Goal: Check status: Check status

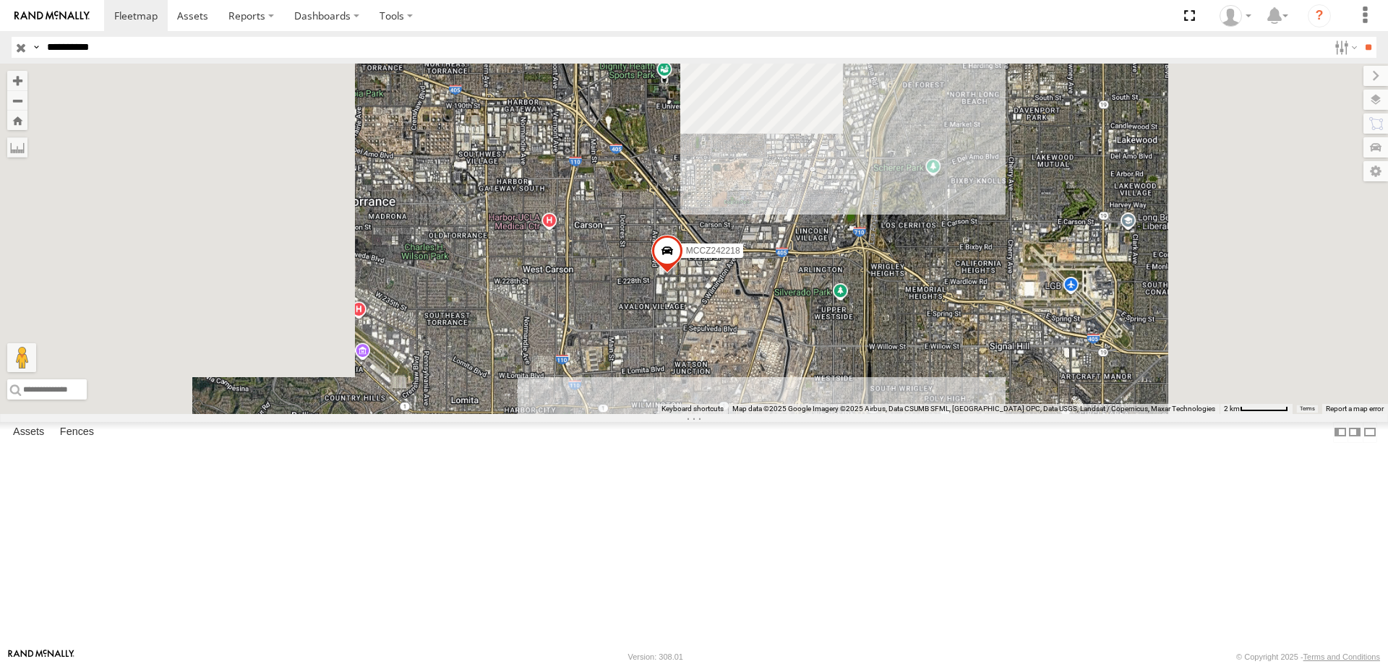
select select "**********"
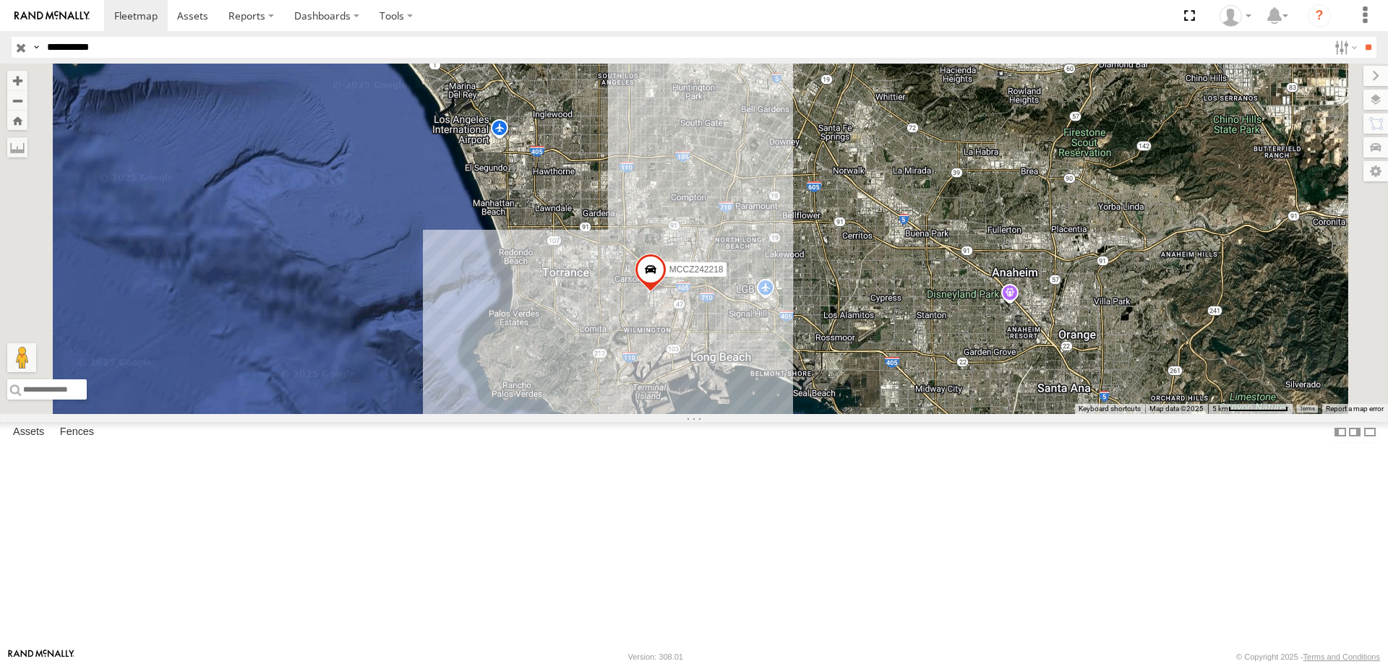
click at [25, 48] on input "button" at bounding box center [21, 47] width 19 height 21
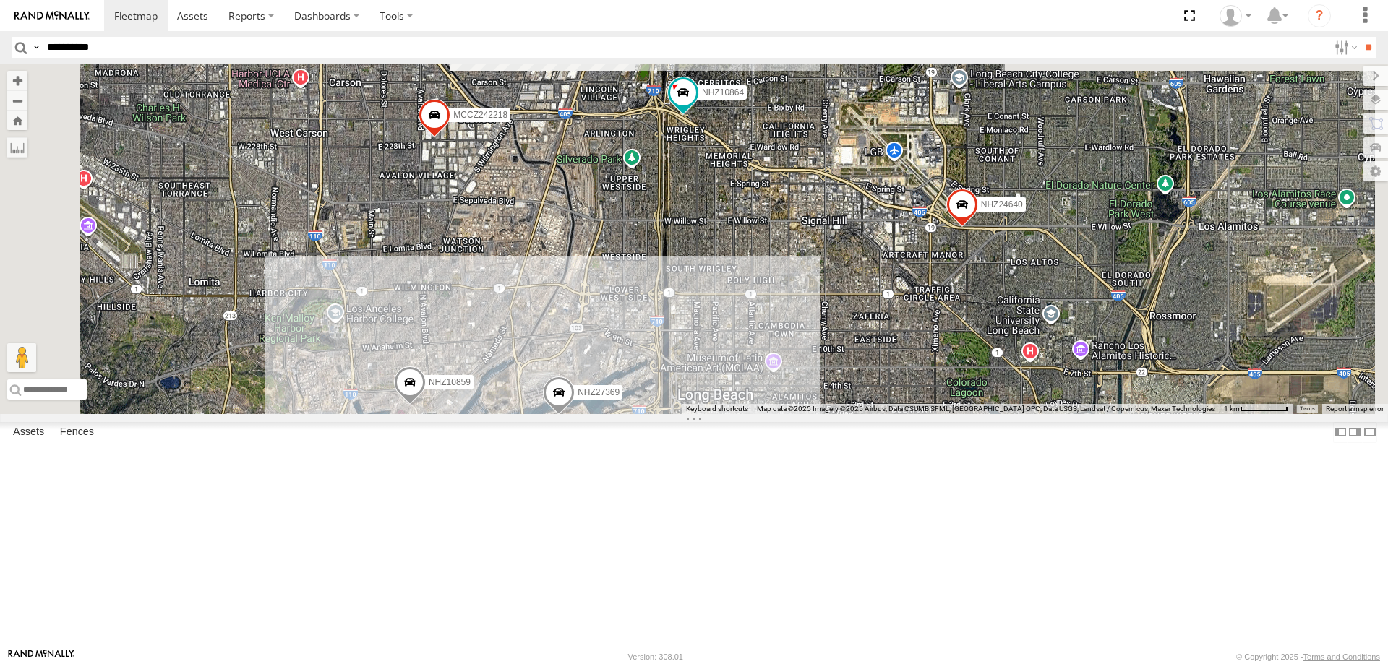
drag, startPoint x: 942, startPoint y: 422, endPoint x: 904, endPoint y: 634, distance: 215.1
click at [888, 664] on html at bounding box center [694, 332] width 1388 height 664
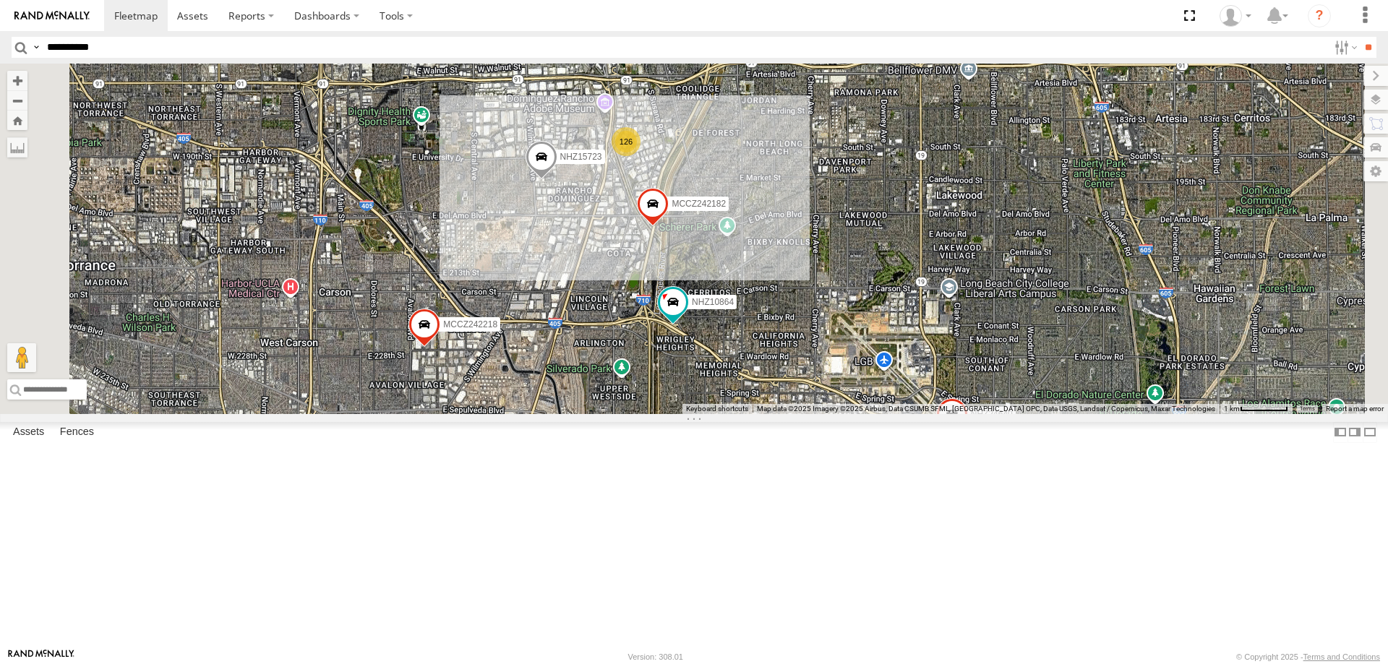
drag, startPoint x: 859, startPoint y: 373, endPoint x: 842, endPoint y: 510, distance: 137.6
click at [850, 414] on div "NHZ10859 NHZ10886 NHZ10873 MCCZ242218 NHZ24640 NHZ10864 NHZ29017 MCCZ242213 NHZ…" at bounding box center [694, 239] width 1388 height 351
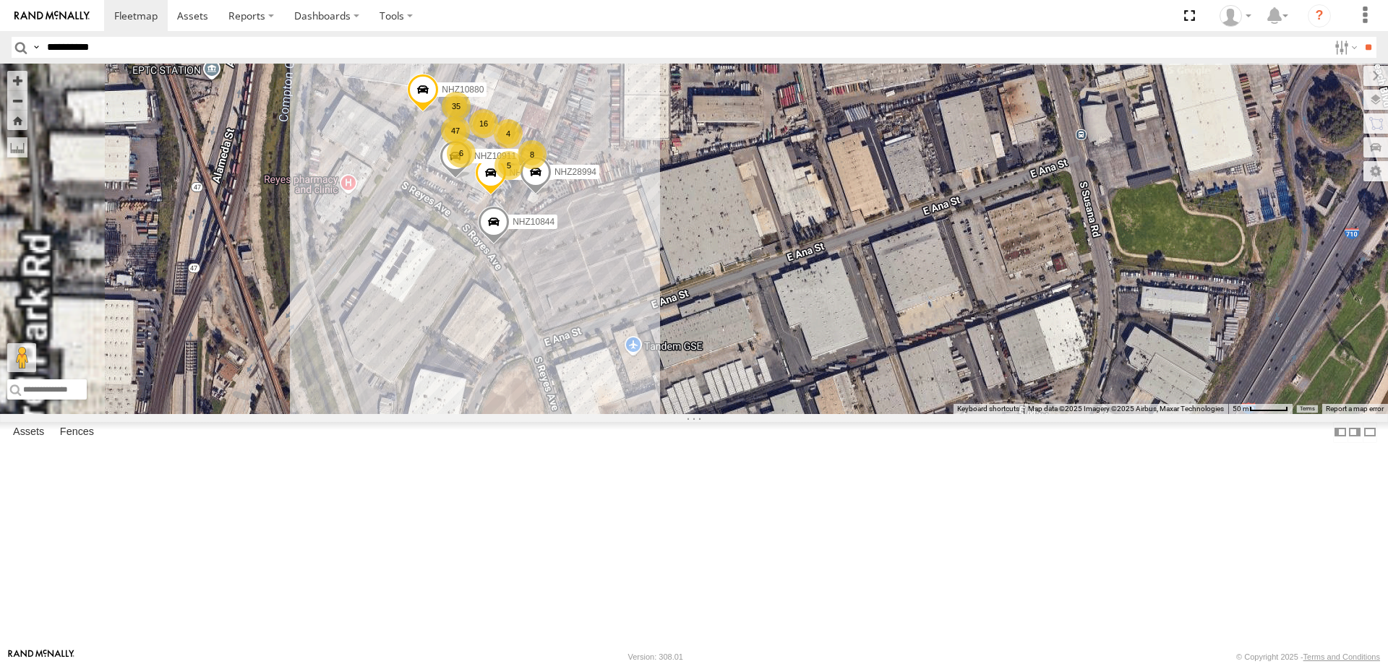
drag, startPoint x: 804, startPoint y: 310, endPoint x: 971, endPoint y: 472, distance: 233.1
click at [971, 414] on div "NHZ10859 NHZ10886 NHZ10873 MCCZ242218 NHZ24640 NHZ10864 NHZ29017 MCCZ242213 NHZ…" at bounding box center [694, 239] width 1388 height 351
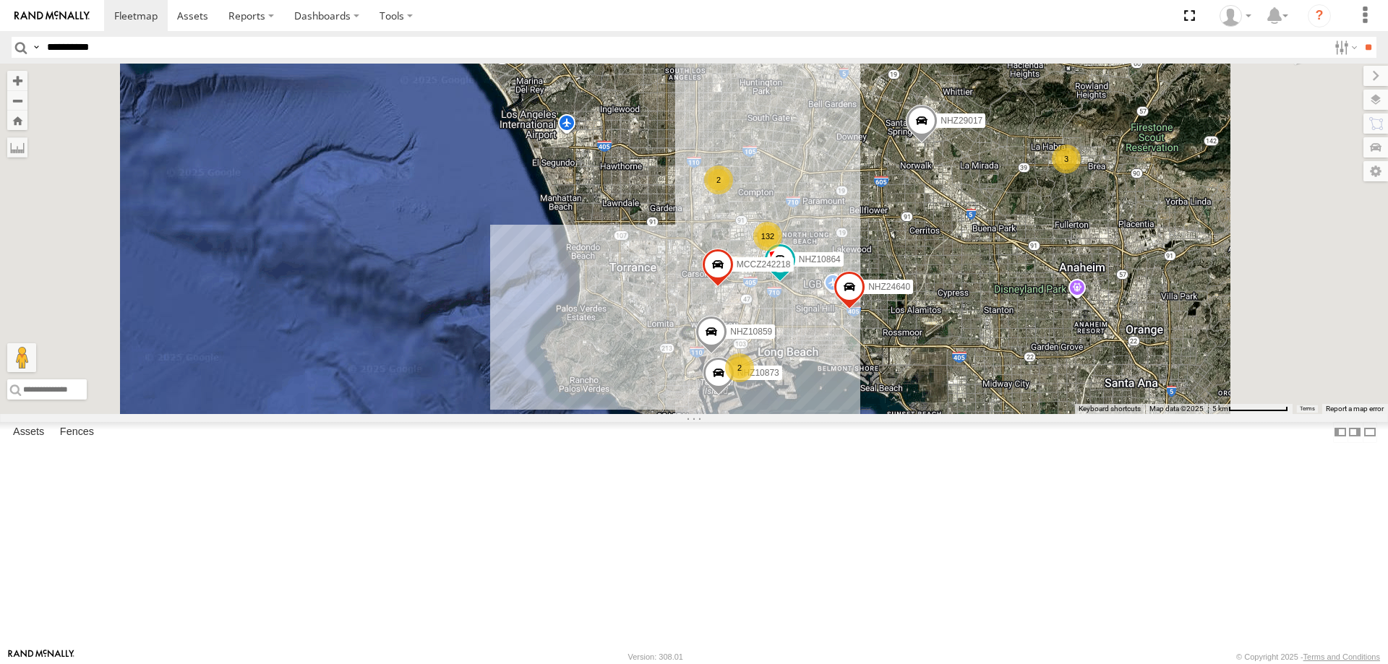
click at [1154, 245] on div "NHZ10859 NHZ10886 NHZ10873 MCCZ242218 NHZ24640 NHZ10864 NHZ29017 132 3 3 2 2" at bounding box center [694, 239] width 1388 height 351
click at [982, 126] on span "NHZ29017" at bounding box center [961, 121] width 42 height 10
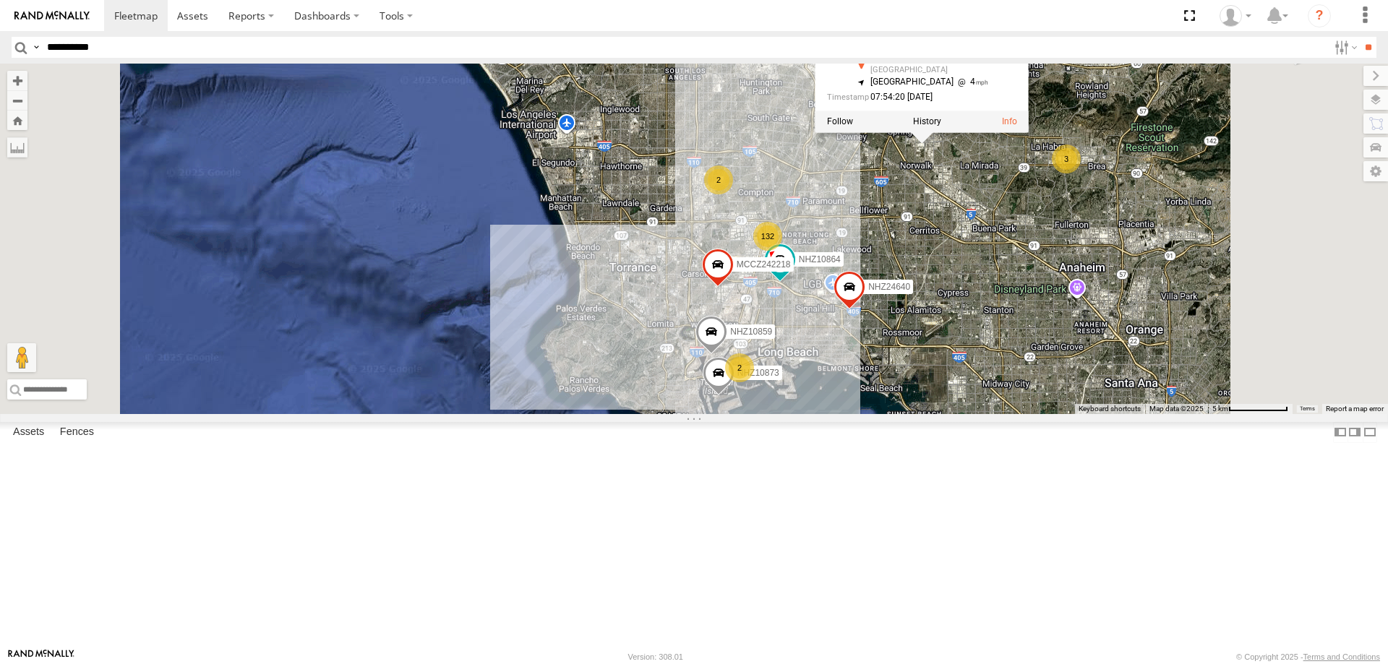
click at [1134, 358] on div "NHZ10859 NHZ10886 NHZ10873 MCCZ242218 NHZ24640 NHZ10864 NHZ29017 132 3 3 2 2 NH…" at bounding box center [694, 239] width 1388 height 351
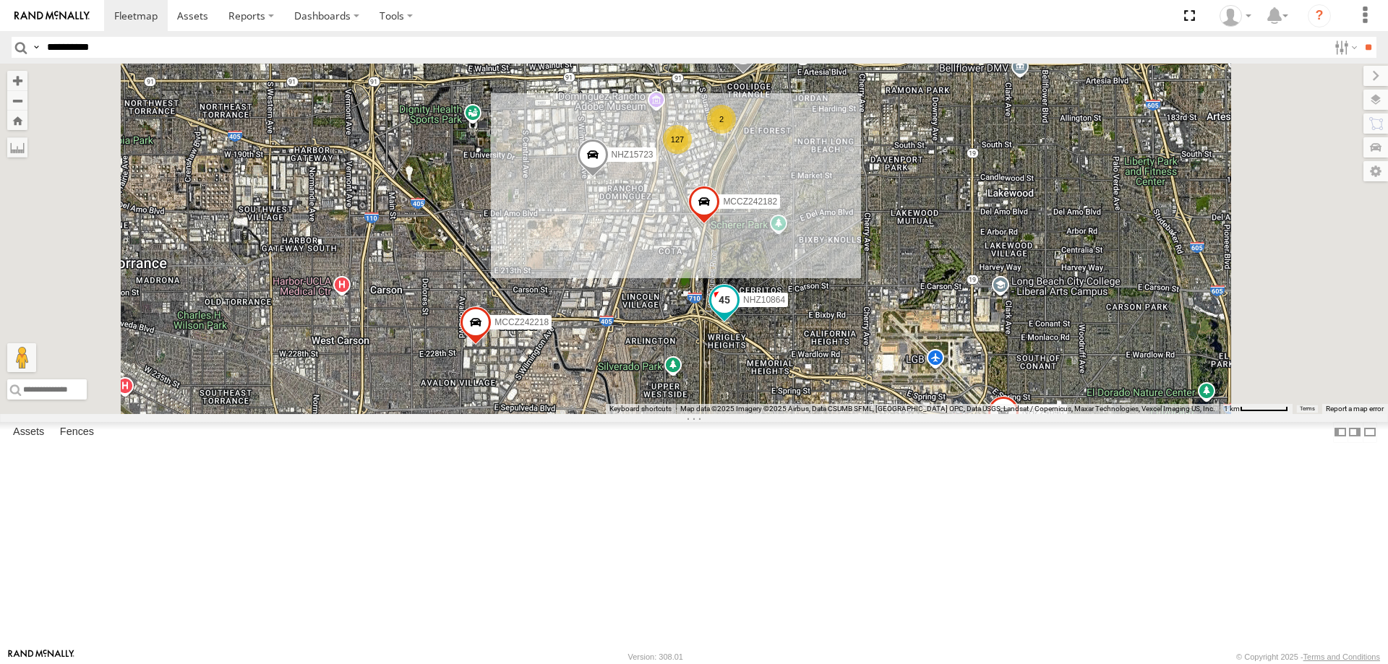
click at [785, 305] on span "NHZ10864" at bounding box center [764, 300] width 42 height 10
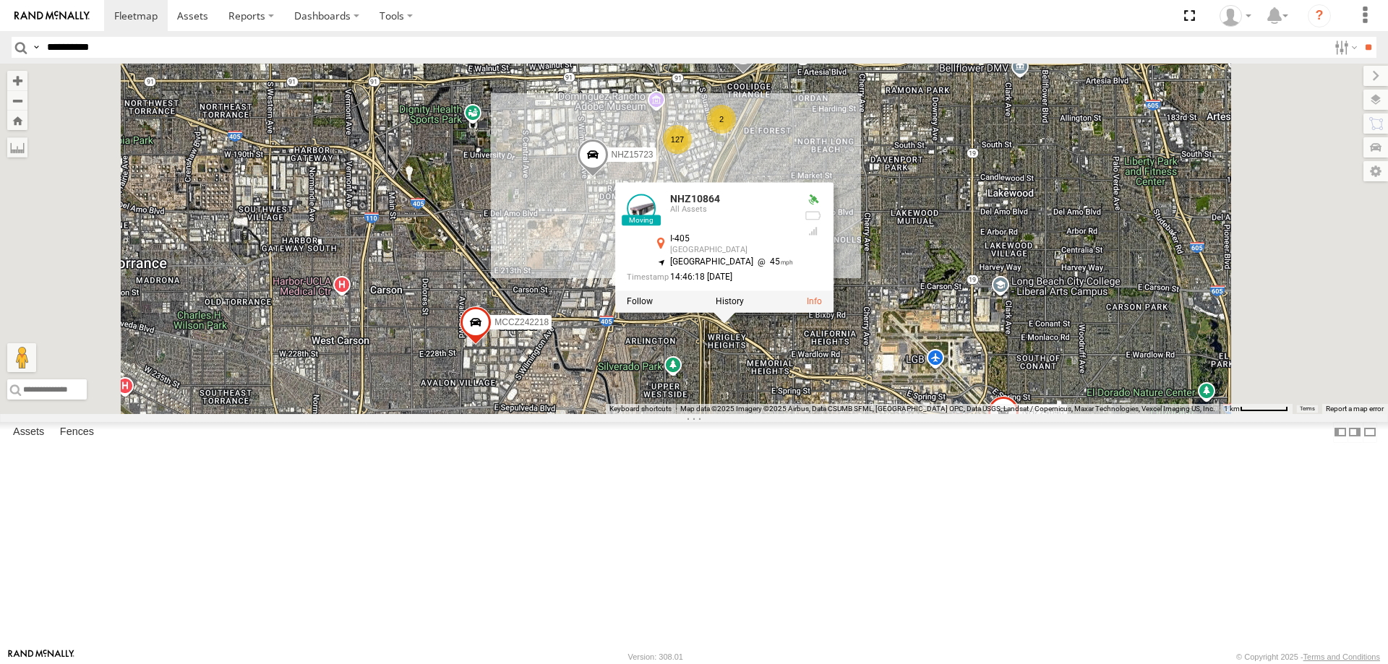
click at [985, 414] on div "NHZ10859 NHZ10886 NHZ10873 MCCZ242218 NHZ24640 NHZ10864 NHZ29017 MCCZ242182 NHZ…" at bounding box center [694, 239] width 1388 height 351
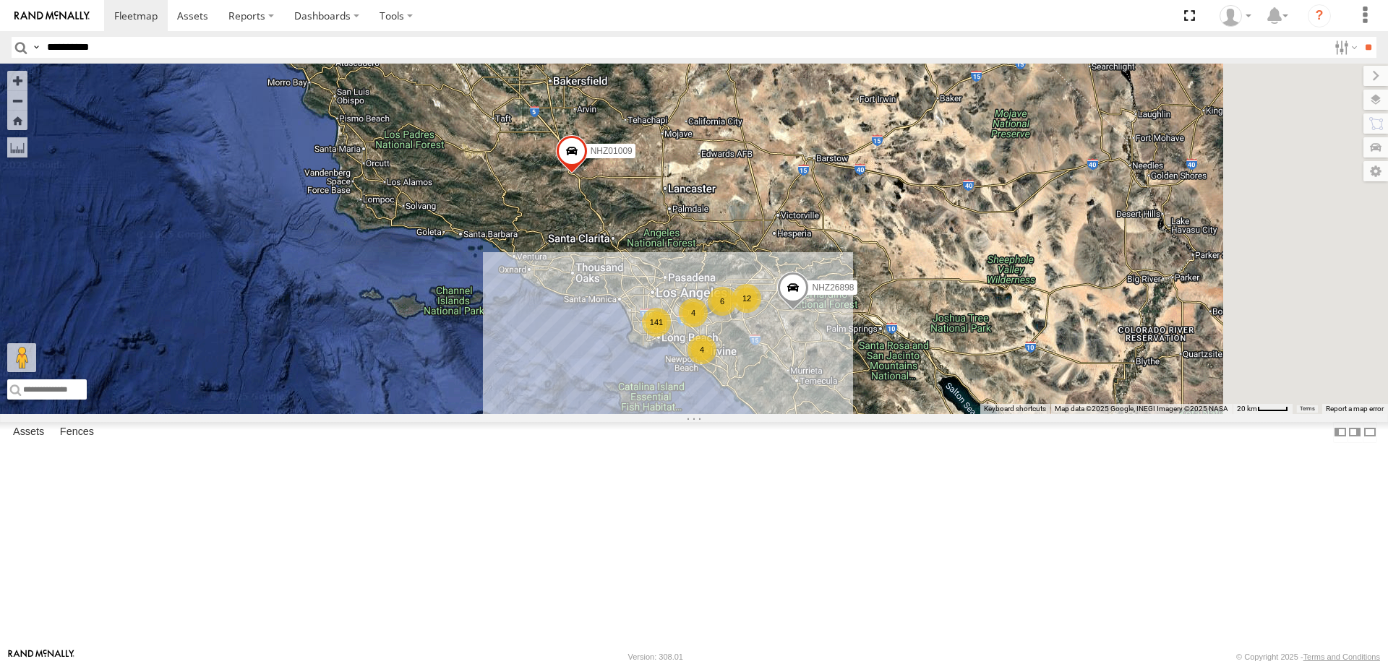
drag, startPoint x: 1000, startPoint y: 543, endPoint x: 820, endPoint y: 498, distance: 185.5
click at [820, 414] on div "NHZ26898 NHZ01009 141 4 12 4 NHZ10912 6" at bounding box center [694, 239] width 1388 height 351
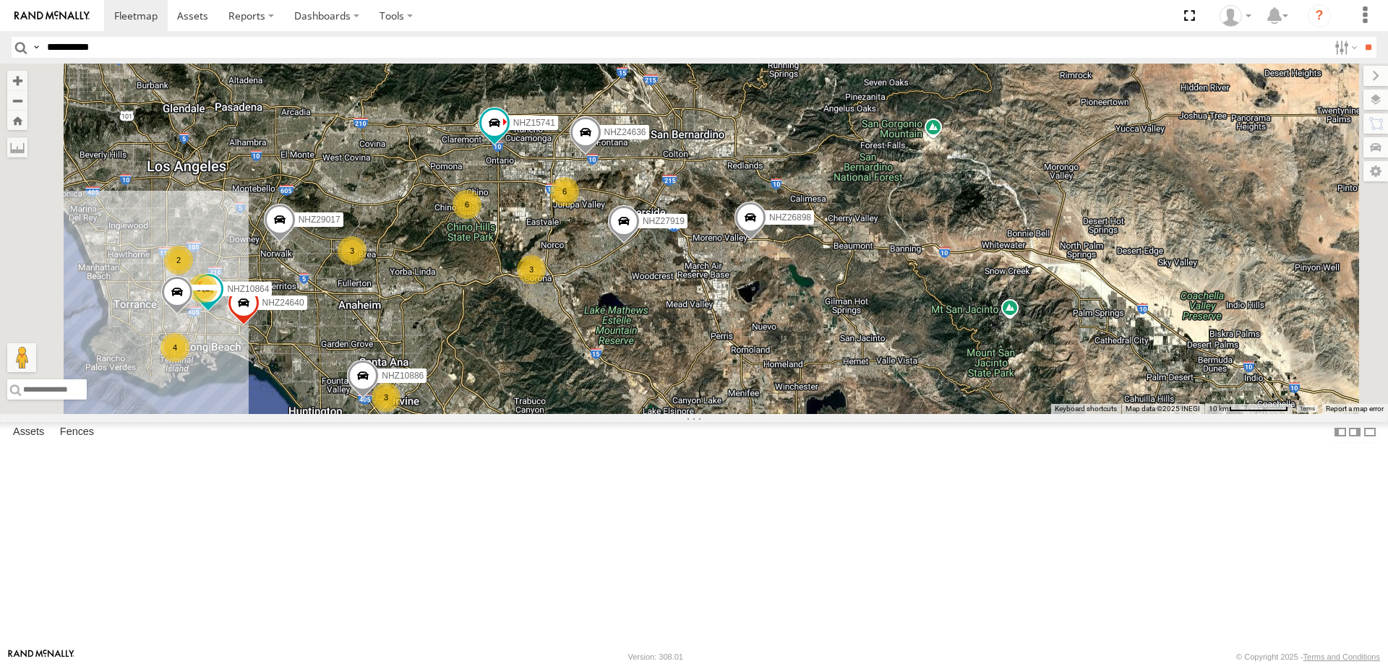
click at [811, 222] on span "NHZ26898" at bounding box center [790, 217] width 42 height 10
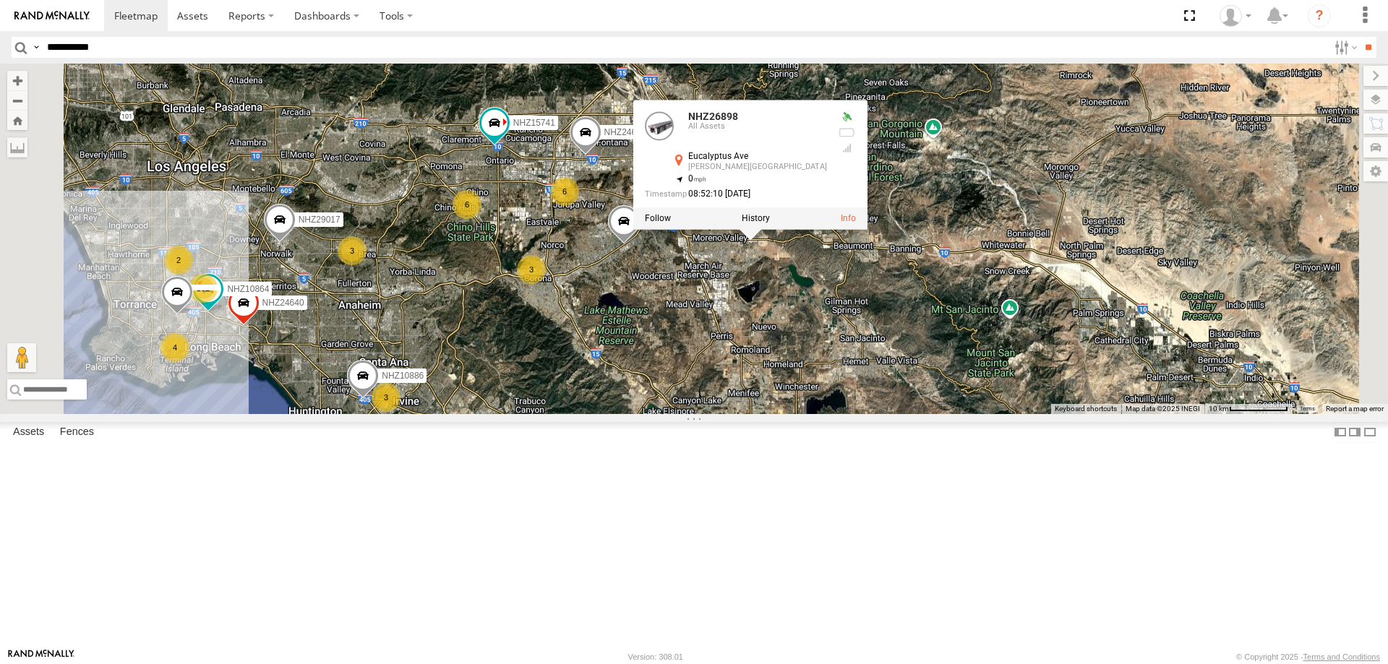
click at [969, 408] on div "NHZ26898 NHZ01009 NHZ10912 NHZ15741 NHZ27919 NHZ29017 132 3 6 3 3 6 4 NHZ10886 …" at bounding box center [694, 239] width 1388 height 351
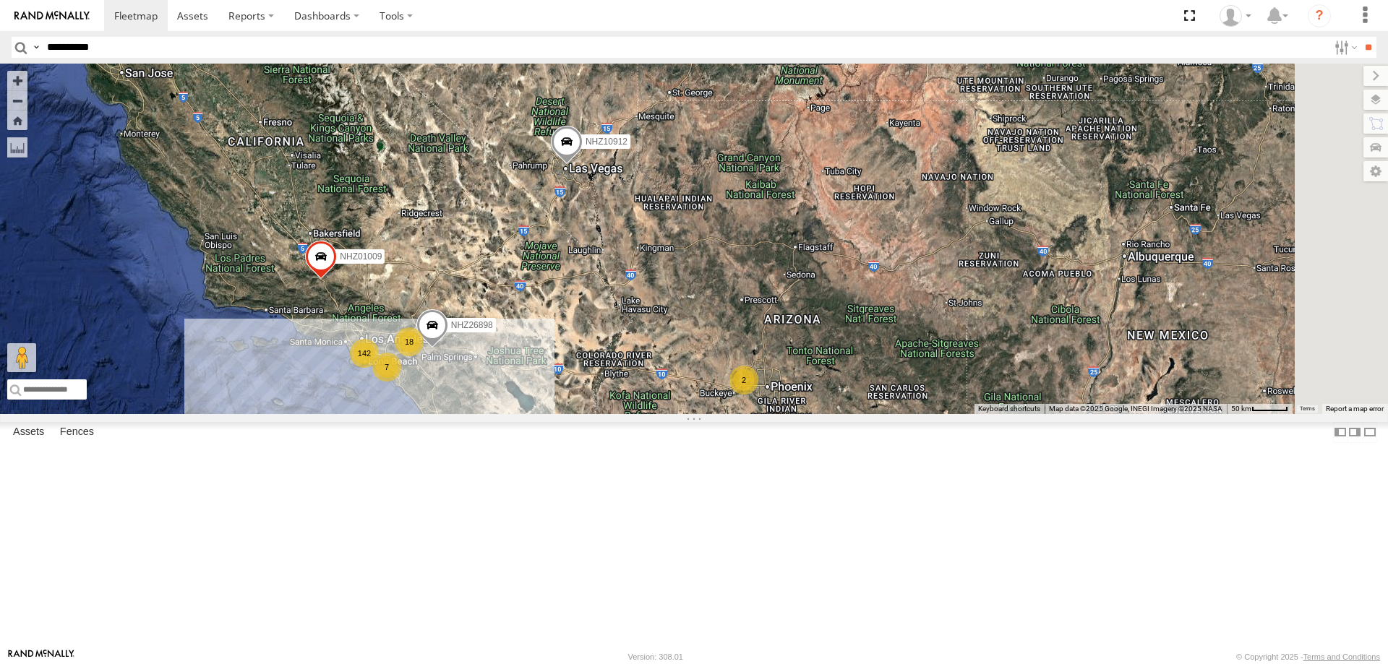
drag, startPoint x: 868, startPoint y: 421, endPoint x: 657, endPoint y: 484, distance: 220.2
click at [639, 414] on div "NHZ26898 NHZ01009 NHZ10912 142 7 18 2 NHZ16521" at bounding box center [694, 239] width 1388 height 351
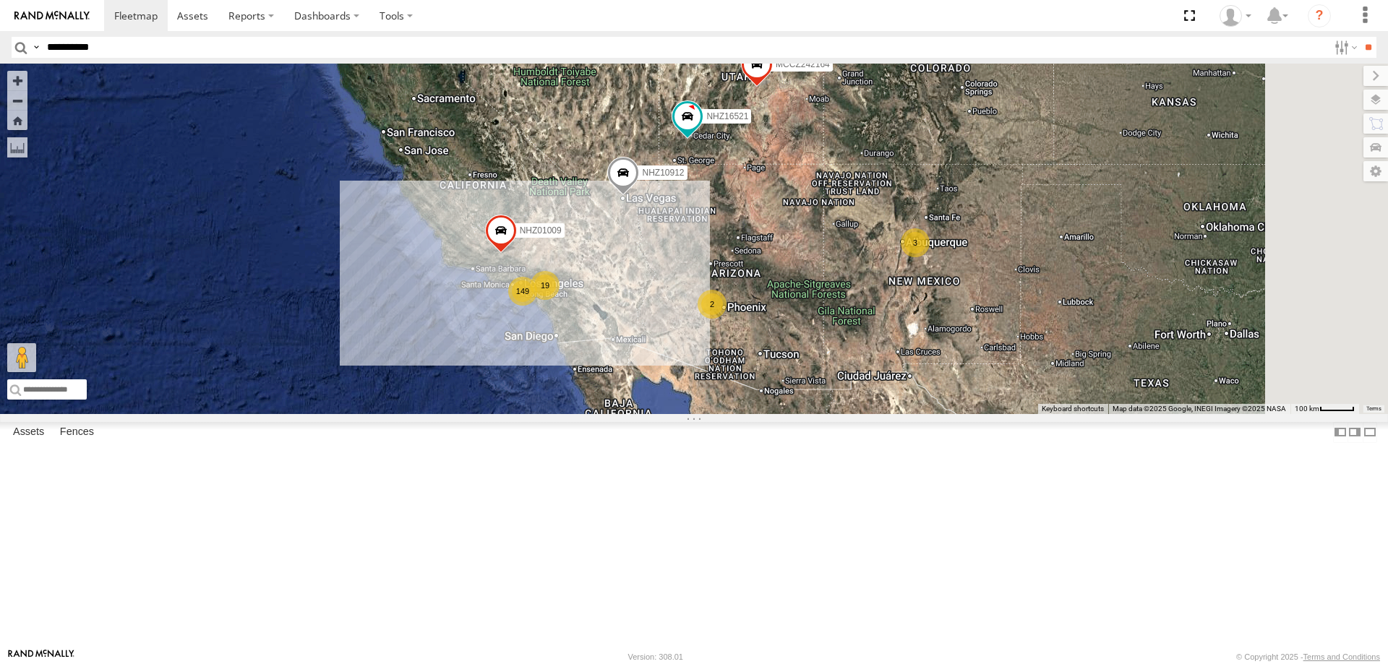
drag, startPoint x: 980, startPoint y: 217, endPoint x: 927, endPoint y: 306, distance: 103.4
click at [927, 306] on div "NHZ01009 NHZ10912 NHZ16521 MCCZ242164 149 19 2 3" at bounding box center [694, 239] width 1388 height 351
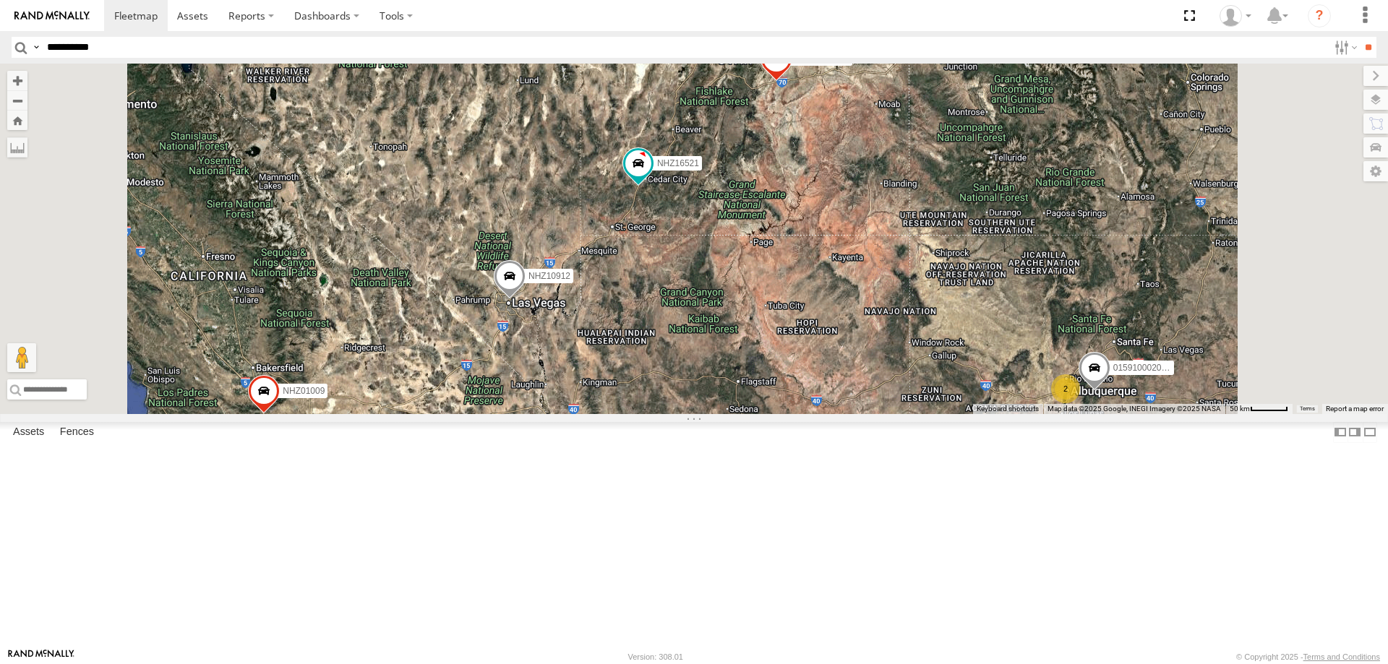
click at [852, 290] on div "NHZ01009 NHZ10912 NHZ16521 MCCZ242164 142 7 18 2 NHZ26898 015910002010851 2" at bounding box center [694, 239] width 1388 height 351
click at [699, 168] on span "NHZ16521" at bounding box center [678, 163] width 42 height 10
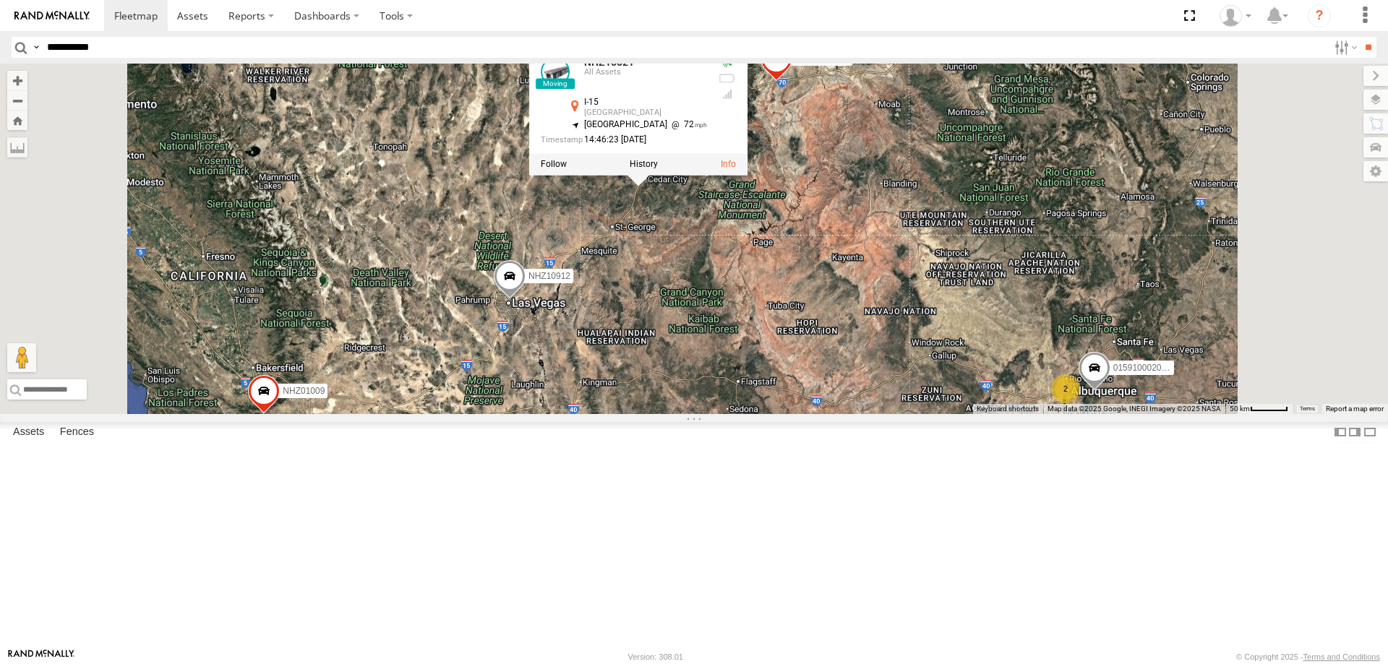
click at [573, 283] on label "NHZ10912" at bounding box center [545, 275] width 56 height 14
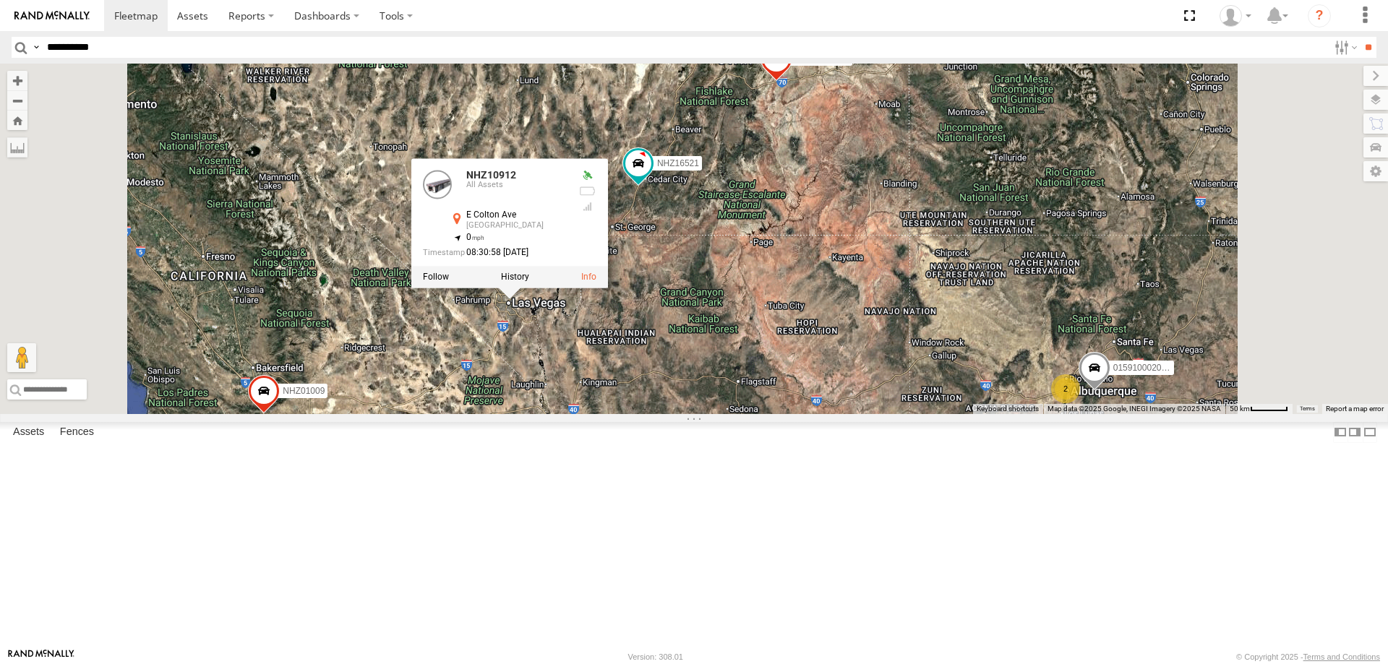
click at [714, 414] on div "NHZ01009 NHZ10912 NHZ16521 MCCZ242164 142 7 18 2 NHZ26898 015910002010851 2 NHZ…" at bounding box center [694, 239] width 1388 height 351
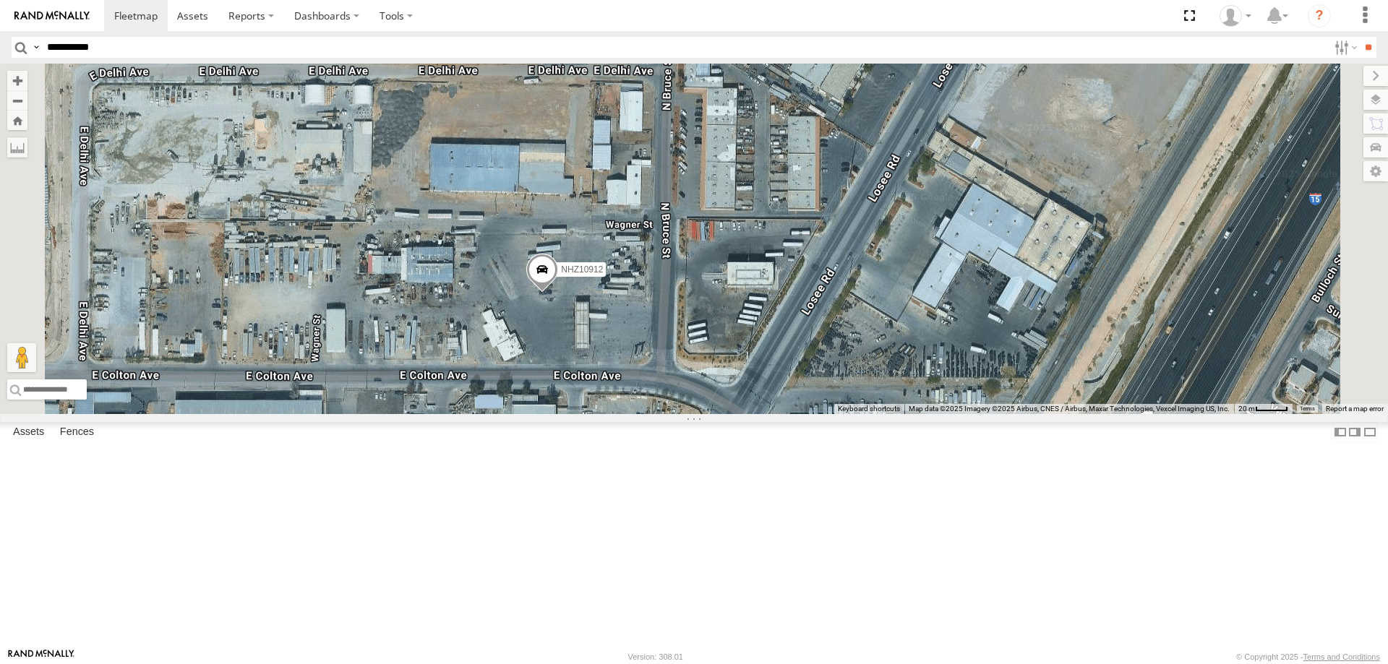
click at [603, 275] on span "NHZ10912" at bounding box center [582, 270] width 42 height 10
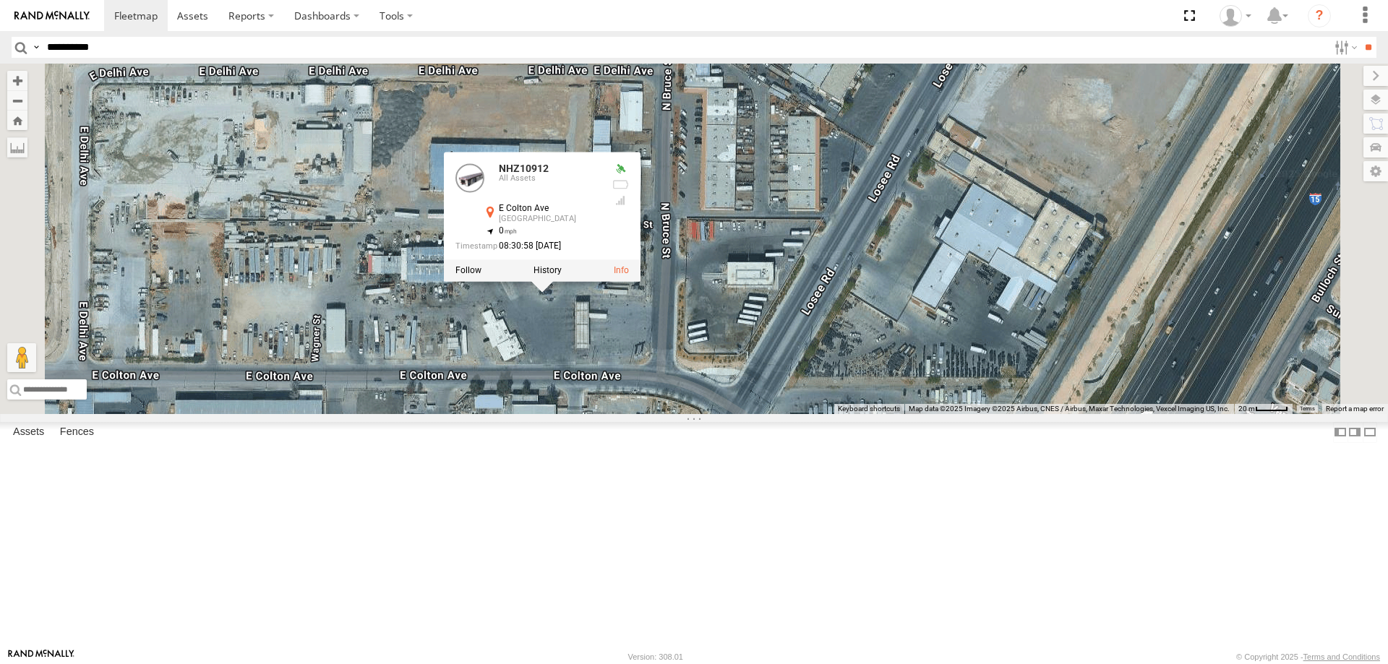
click at [736, 414] on div "NHZ01009 NHZ10912 NHZ16521 MCCZ242164 NHZ26898 015910002010851 NHZ10912 All Ass…" at bounding box center [694, 239] width 1388 height 351
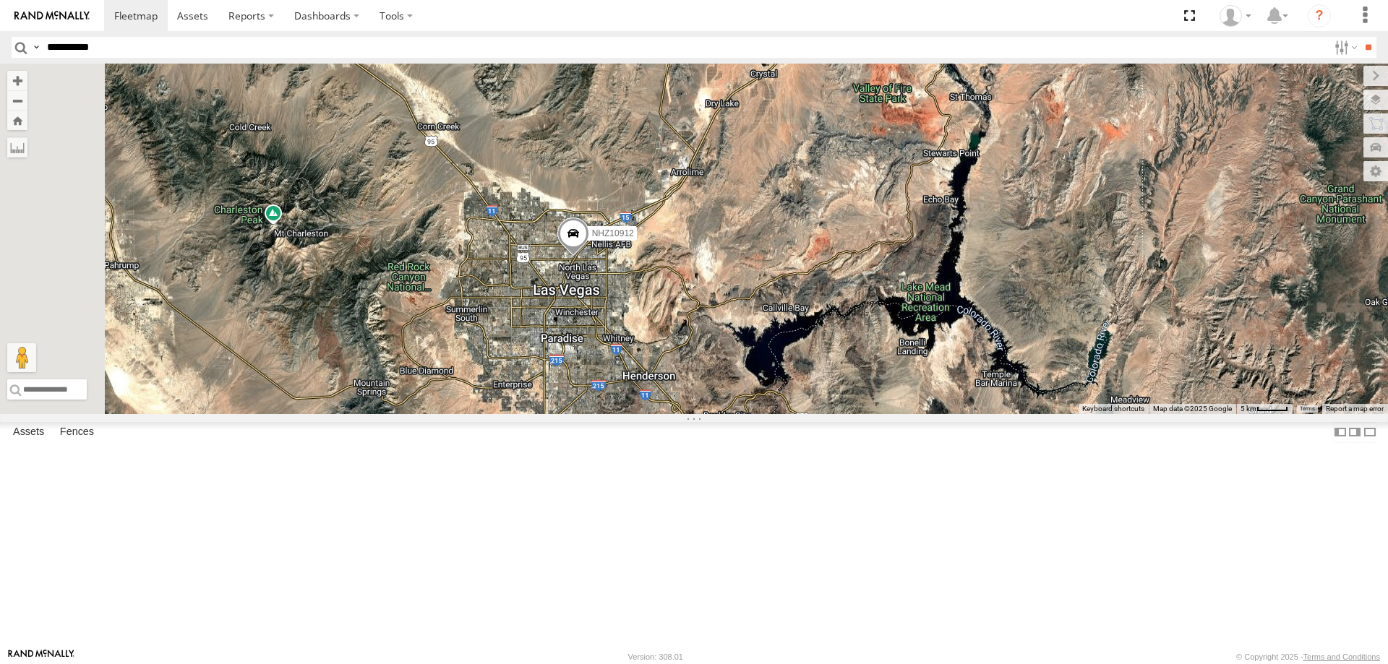
drag, startPoint x: 636, startPoint y: 540, endPoint x: 700, endPoint y: 427, distance: 129.8
click at [700, 414] on div "NHZ01009 NHZ10912 NHZ16521 MCCZ242164 NHZ26898 015910002010851" at bounding box center [694, 239] width 1388 height 351
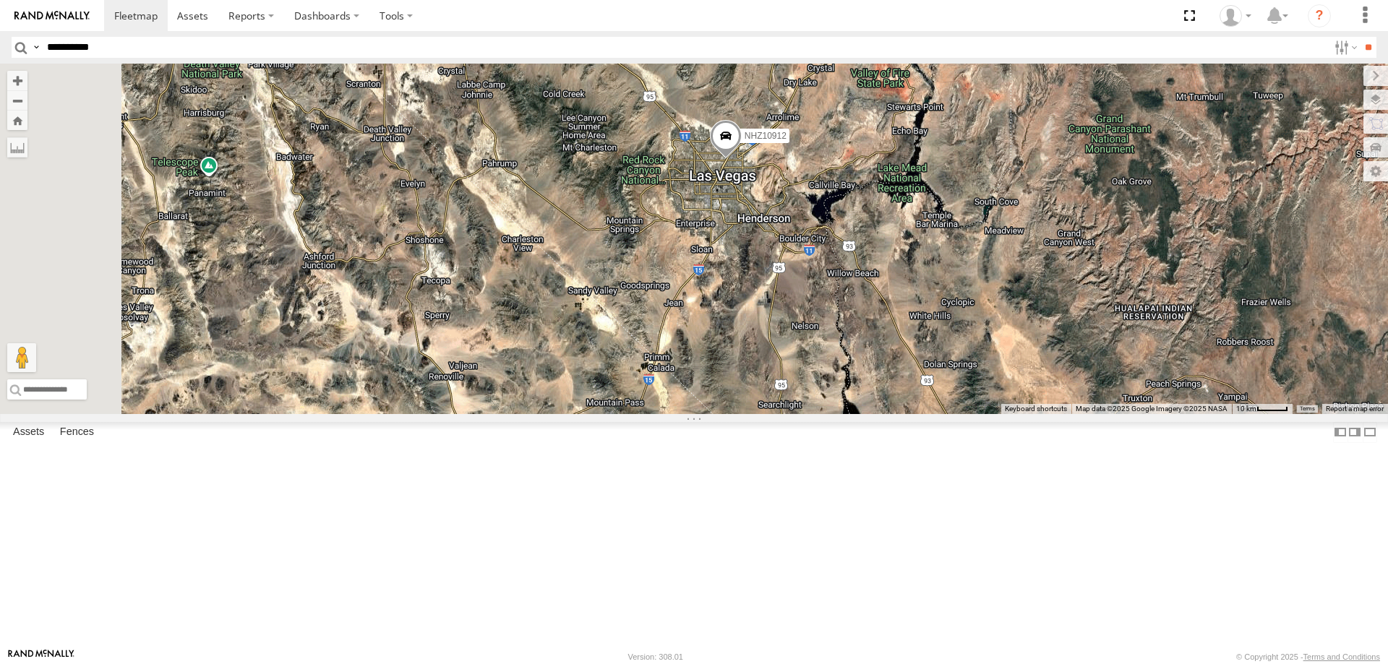
drag, startPoint x: 533, startPoint y: 519, endPoint x: 763, endPoint y: 378, distance: 270.3
click at [765, 378] on div "NHZ01009 NHZ10912 NHZ16521 MCCZ242164 NHZ26898 015910002010851" at bounding box center [694, 239] width 1388 height 351
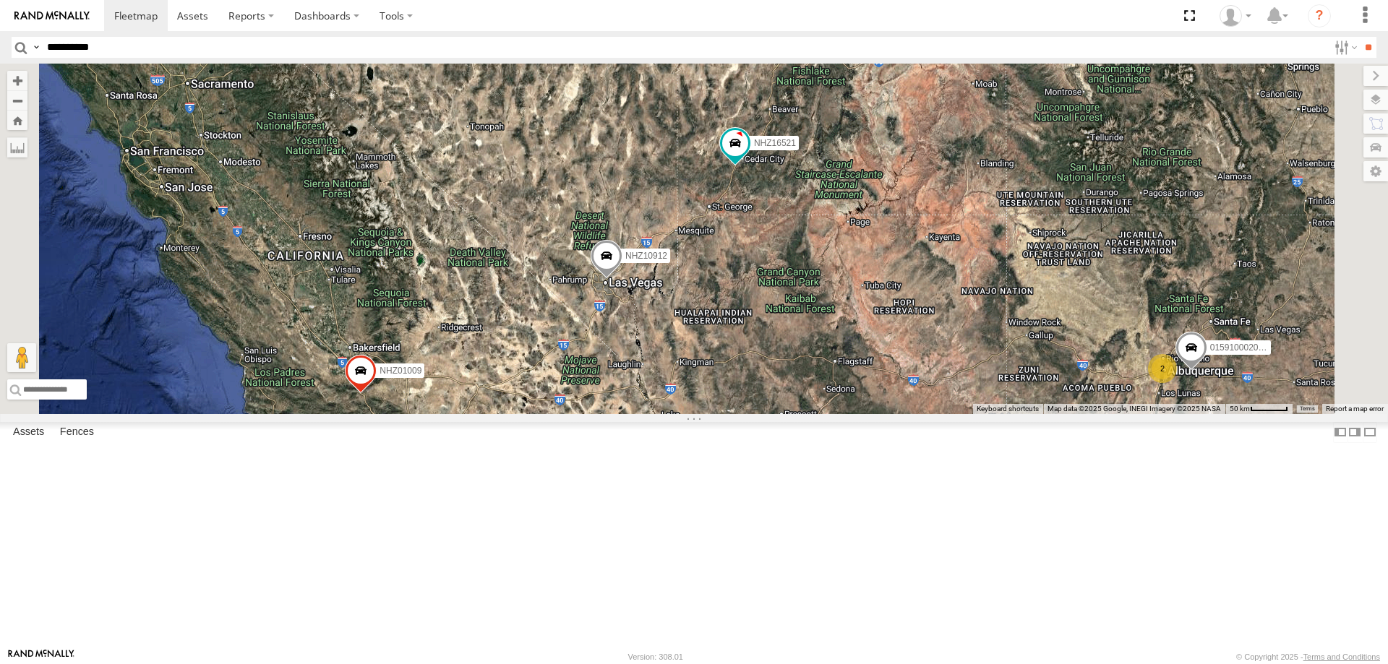
click at [695, 414] on div "NHZ01009 NHZ10912 NHZ16521 MCCZ242164 NHZ26898 015910002010851 142 7 18 2 2" at bounding box center [694, 239] width 1388 height 351
